Goal: Information Seeking & Learning: Check status

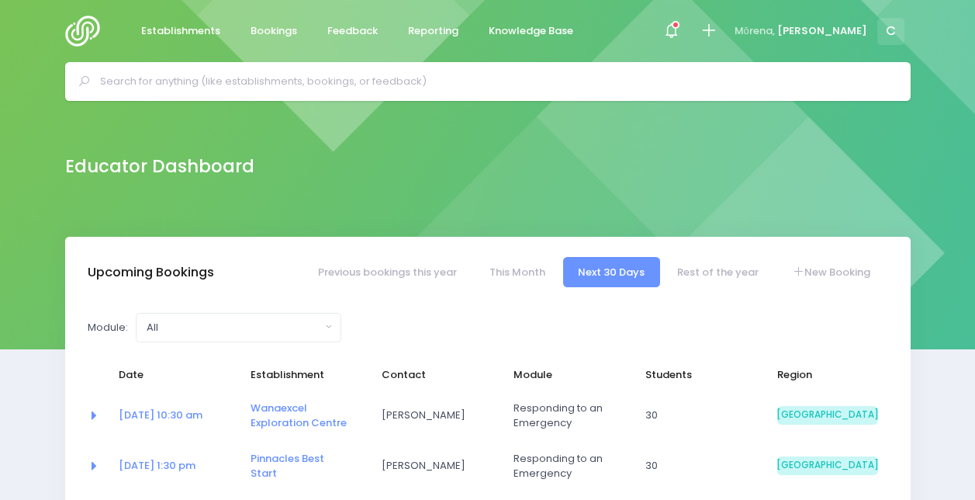
select select "5"
click at [680, 21] on icon at bounding box center [676, 25] width 8 height 8
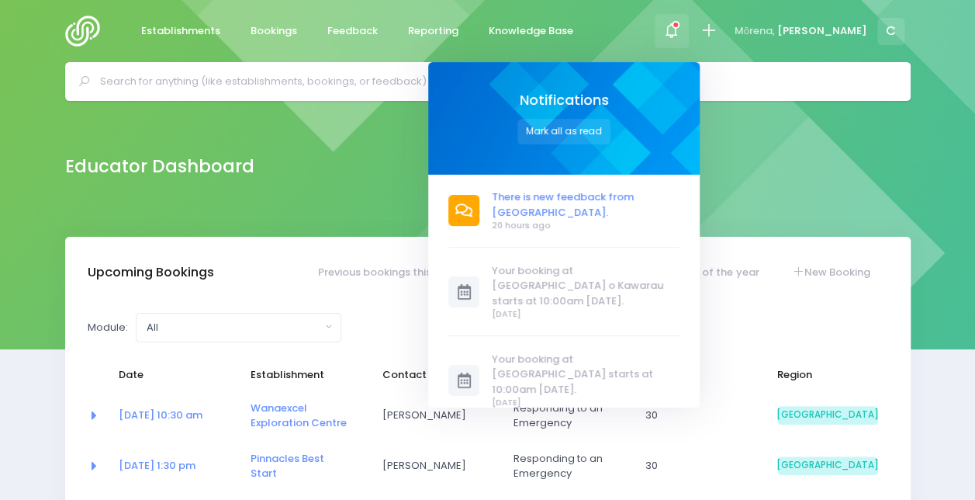
click at [559, 202] on span "There is new feedback from [GEOGRAPHIC_DATA]." at bounding box center [586, 204] width 188 height 30
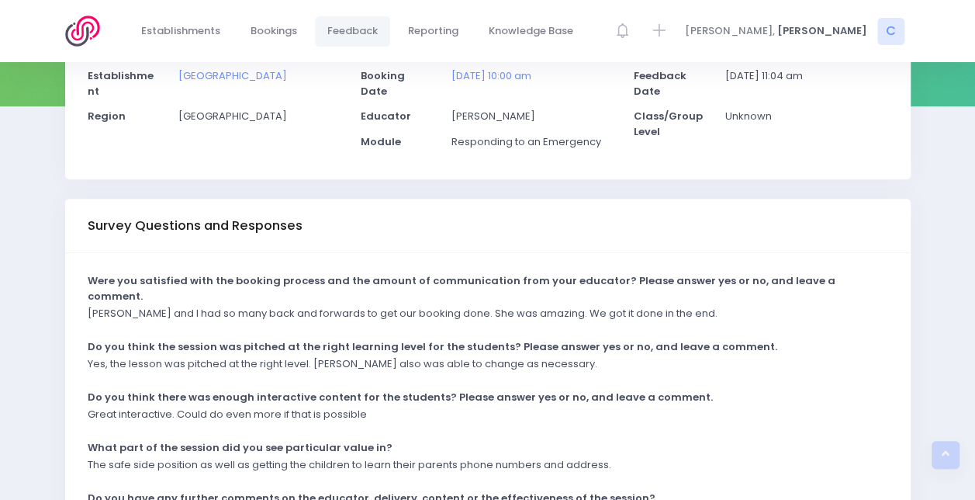
scroll to position [399, 0]
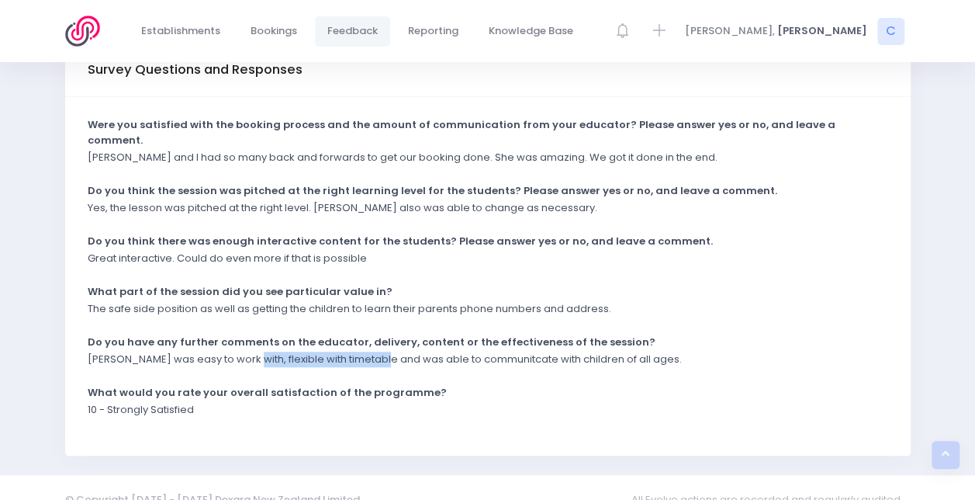
drag, startPoint x: 241, startPoint y: 331, endPoint x: 379, endPoint y: 336, distance: 138.2
click at [379, 352] on p "[PERSON_NAME] was easy to work with, flexible with timetable and was able to co…" at bounding box center [385, 360] width 594 height 16
click at [385, 352] on p "Charlie was easy to work with, flexible with timetable and was able to communit…" at bounding box center [385, 360] width 594 height 16
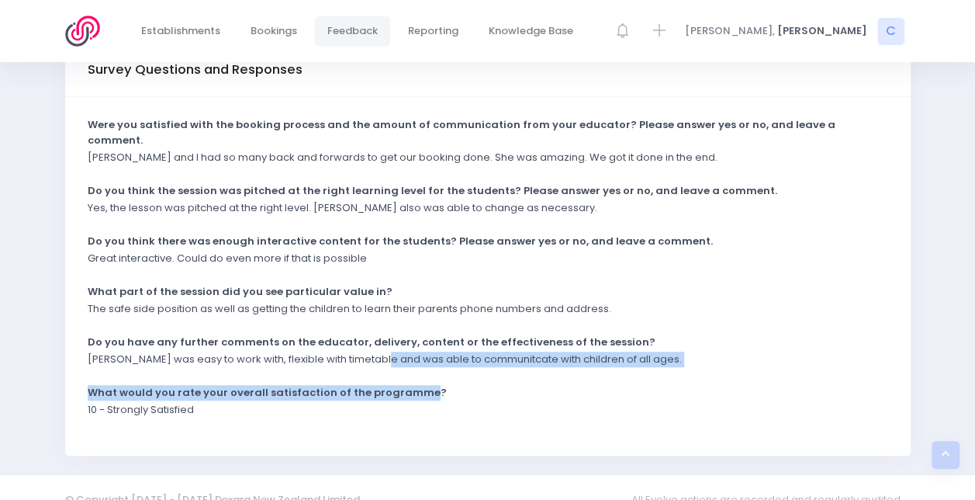
drag, startPoint x: 385, startPoint y: 335, endPoint x: 398, endPoint y: 372, distance: 38.8
click at [398, 372] on div "Were you satisfied with the booking process and the amount of communication fro…" at bounding box center [488, 276] width 846 height 358
click at [398, 385] on strong "What would you rate your overall satisfaction of the programme?" at bounding box center [267, 392] width 359 height 15
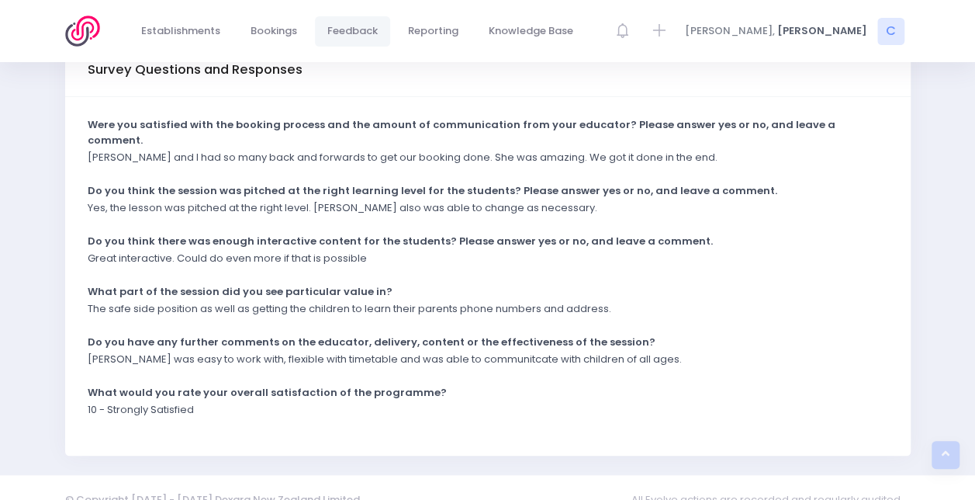
click at [520, 385] on div "What would you rate your overall satisfaction of the programme?" at bounding box center [478, 394] width 801 height 18
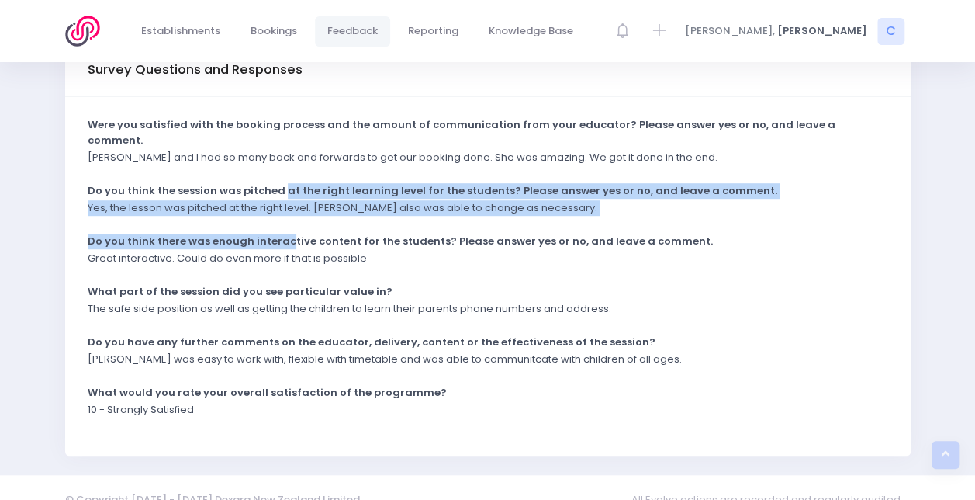
drag, startPoint x: 278, startPoint y: 173, endPoint x: 282, endPoint y: 217, distance: 44.5
click at [282, 217] on div "Were you satisfied with the booking process and the amount of communication fro…" at bounding box center [488, 276] width 846 height 358
click at [282, 234] on strong "Do you think there was enough interactive content for the students? Please answ…" at bounding box center [400, 241] width 625 height 15
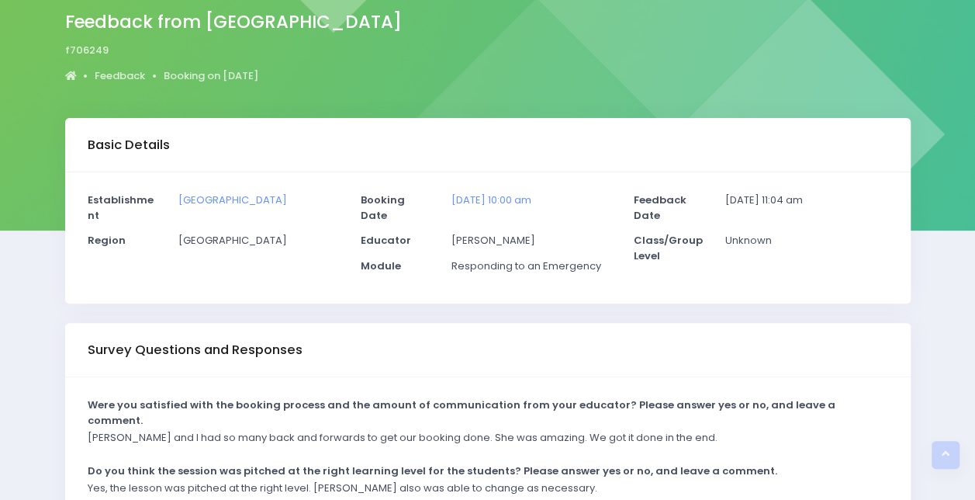
scroll to position [0, 0]
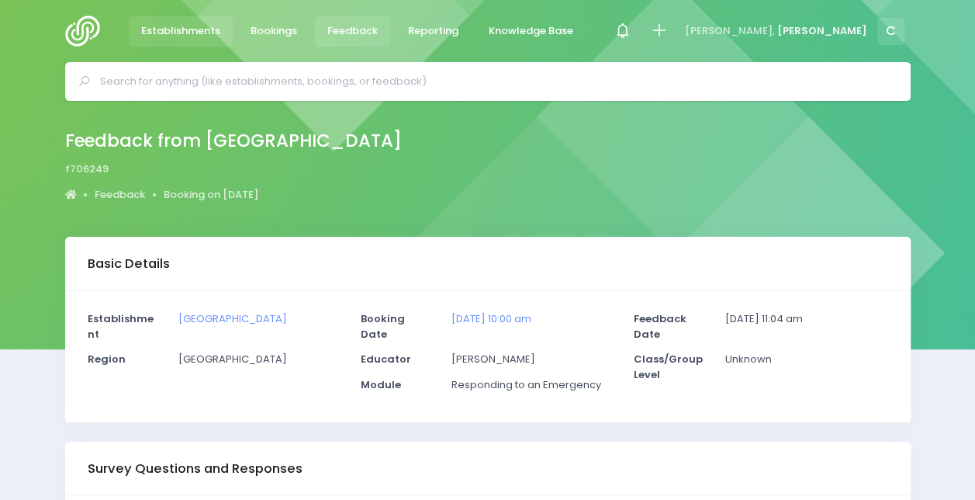
click at [202, 26] on span "Establishments" at bounding box center [180, 31] width 79 height 16
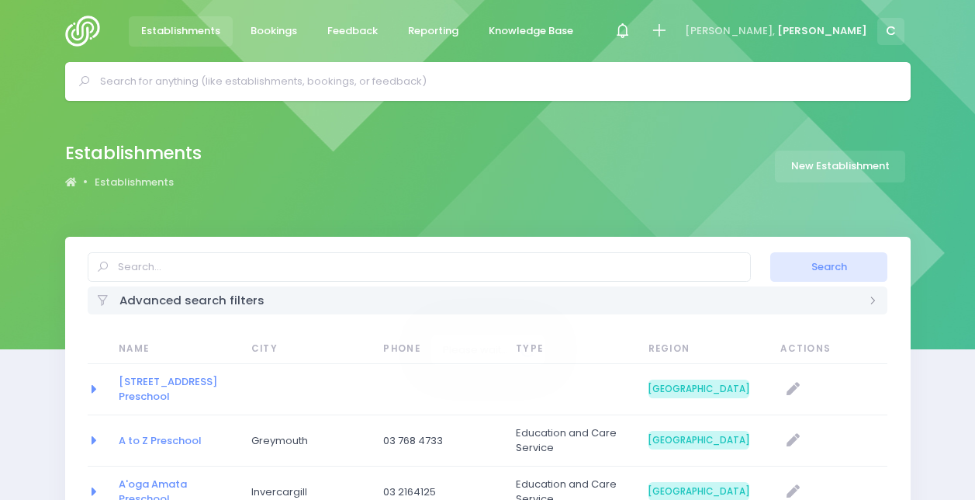
select select "20"
